Goal: Task Accomplishment & Management: Use online tool/utility

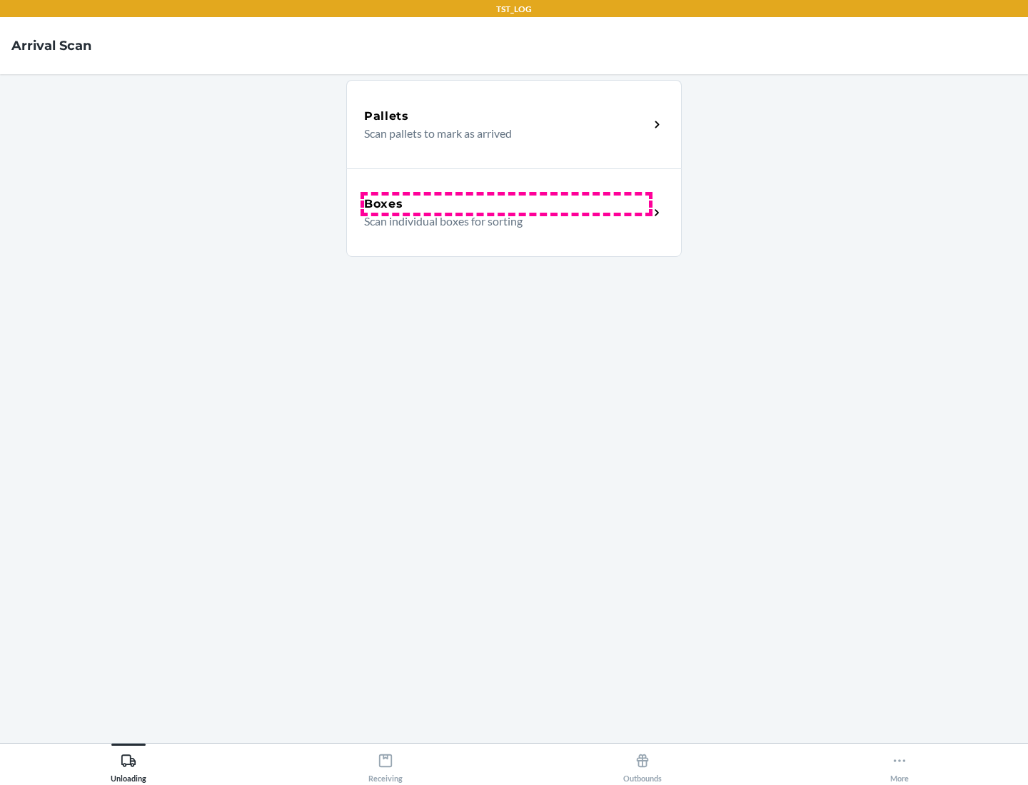
click at [506, 204] on div "Boxes" at bounding box center [506, 204] width 285 height 17
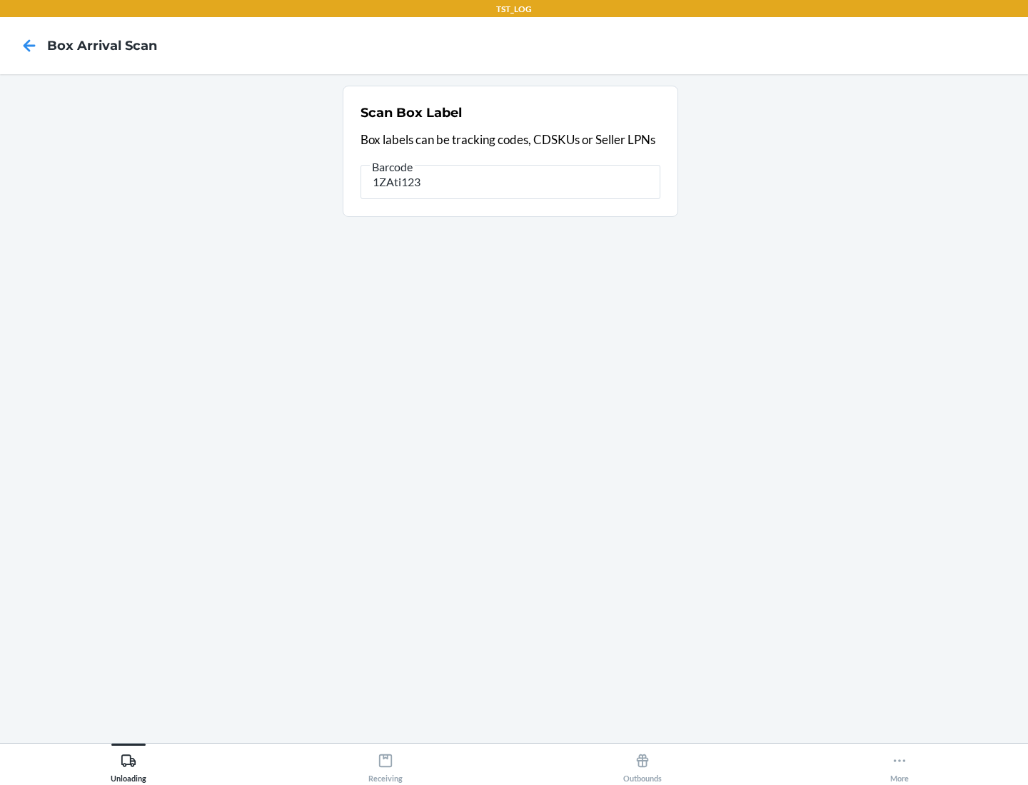
type input "1ZAti123"
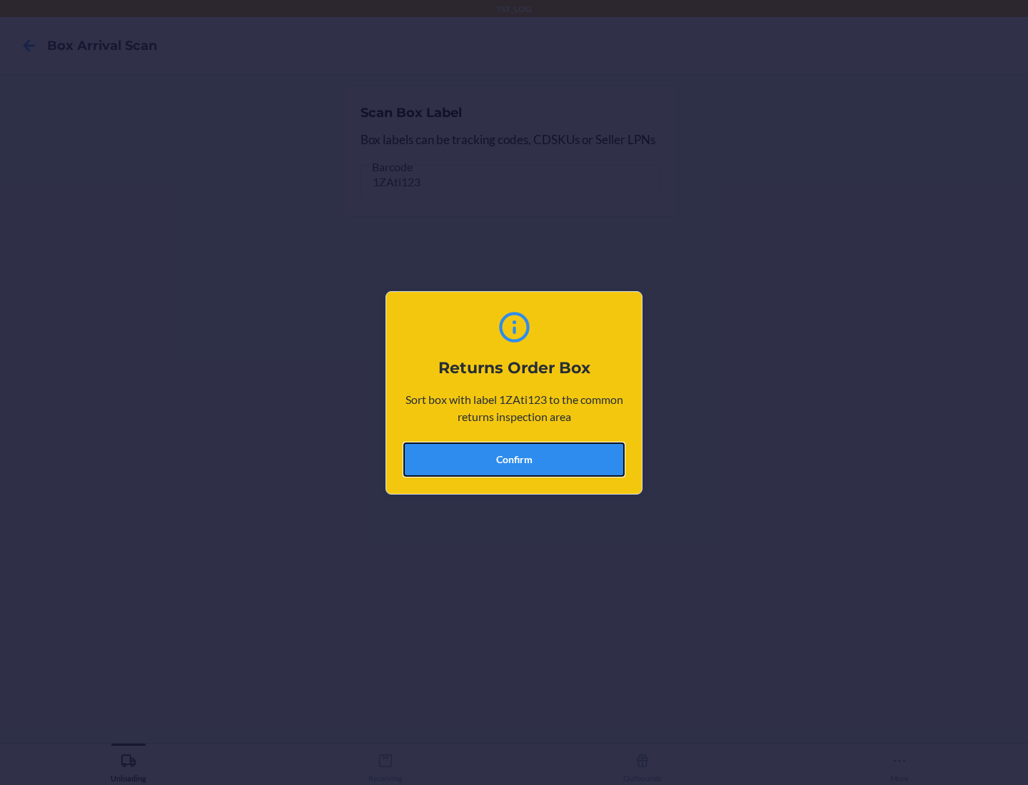
click at [514, 459] on button "Confirm" at bounding box center [513, 460] width 221 height 34
